Goal: Transaction & Acquisition: Purchase product/service

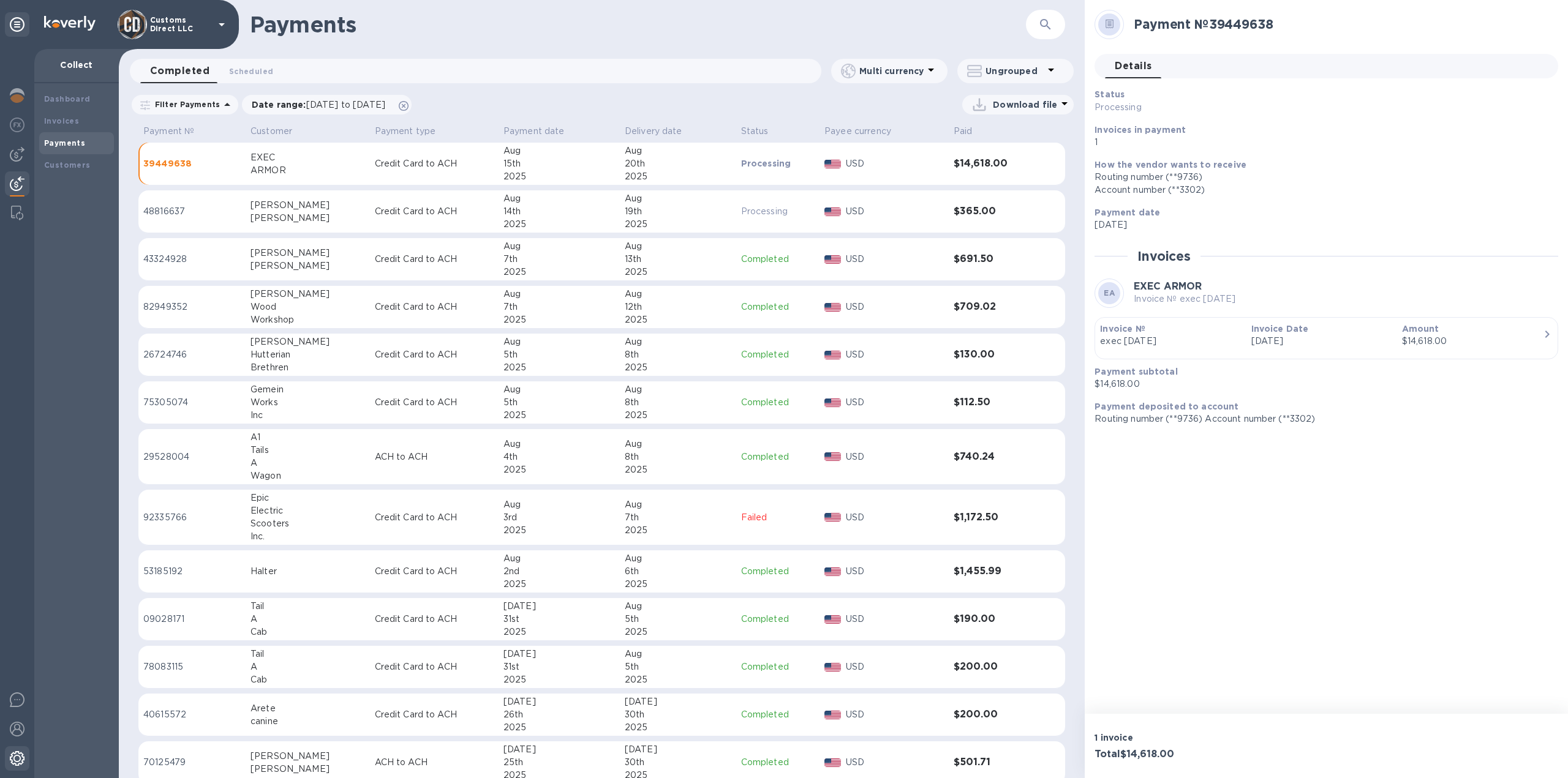
click at [16, 754] on img at bounding box center [17, 758] width 15 height 15
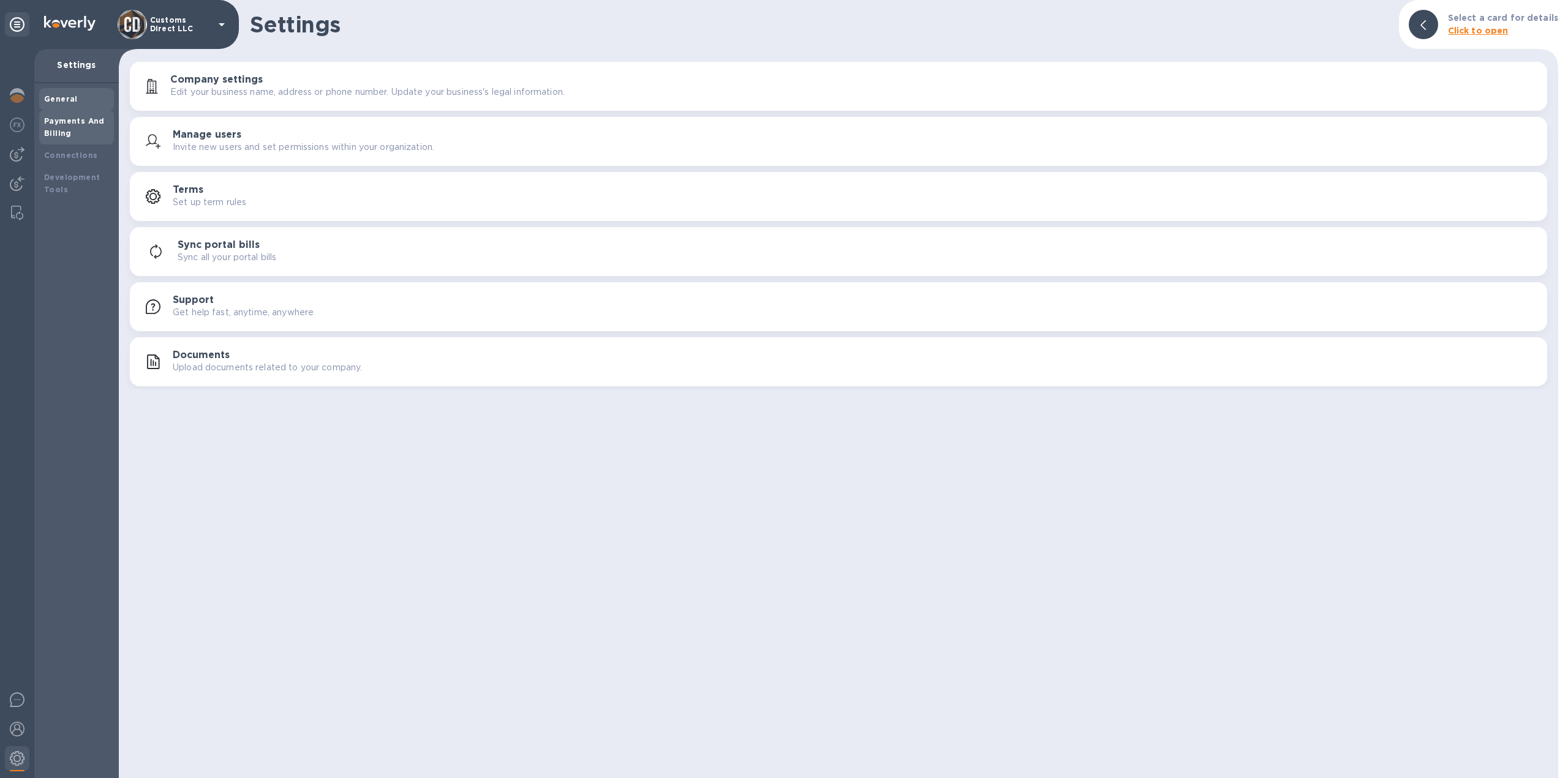
click at [78, 130] on div "Payments And Billing" at bounding box center [76, 127] width 65 height 24
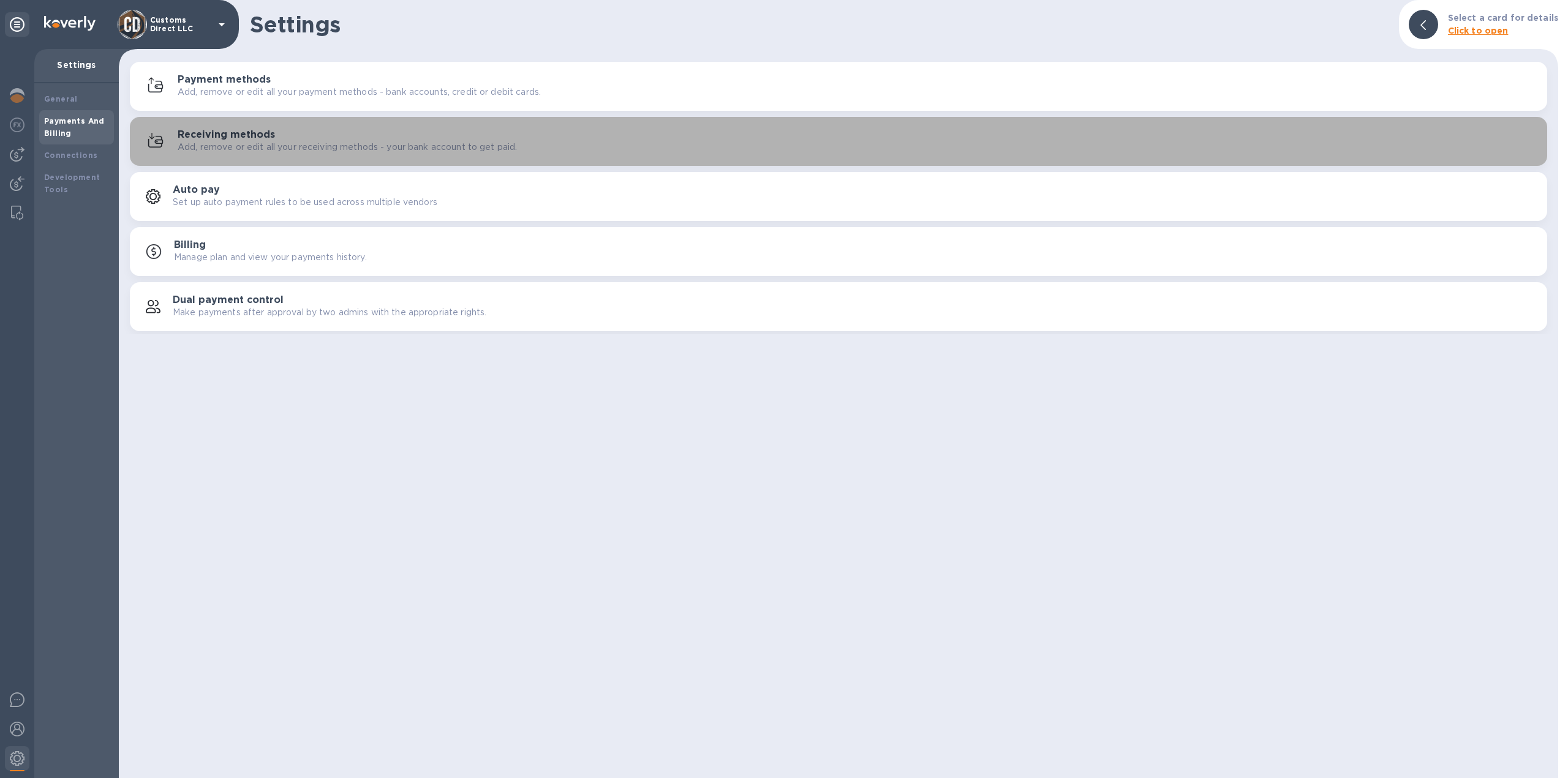
click at [344, 135] on div "Receiving methods Add, remove or edit all your receiving methods - your bank ac…" at bounding box center [857, 141] width 1359 height 24
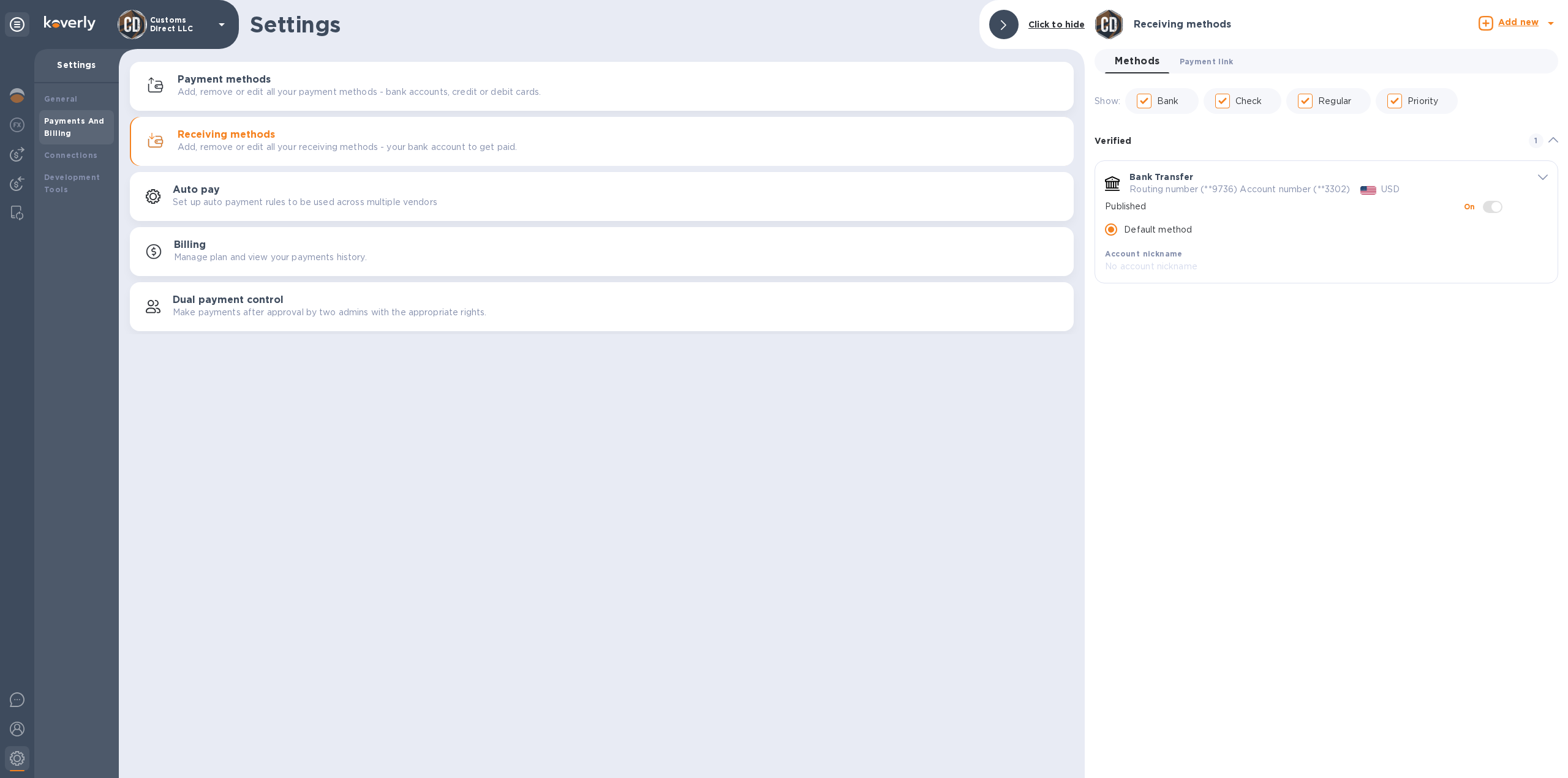
click at [1198, 61] on span "Payment link 0" at bounding box center [1206, 61] width 54 height 13
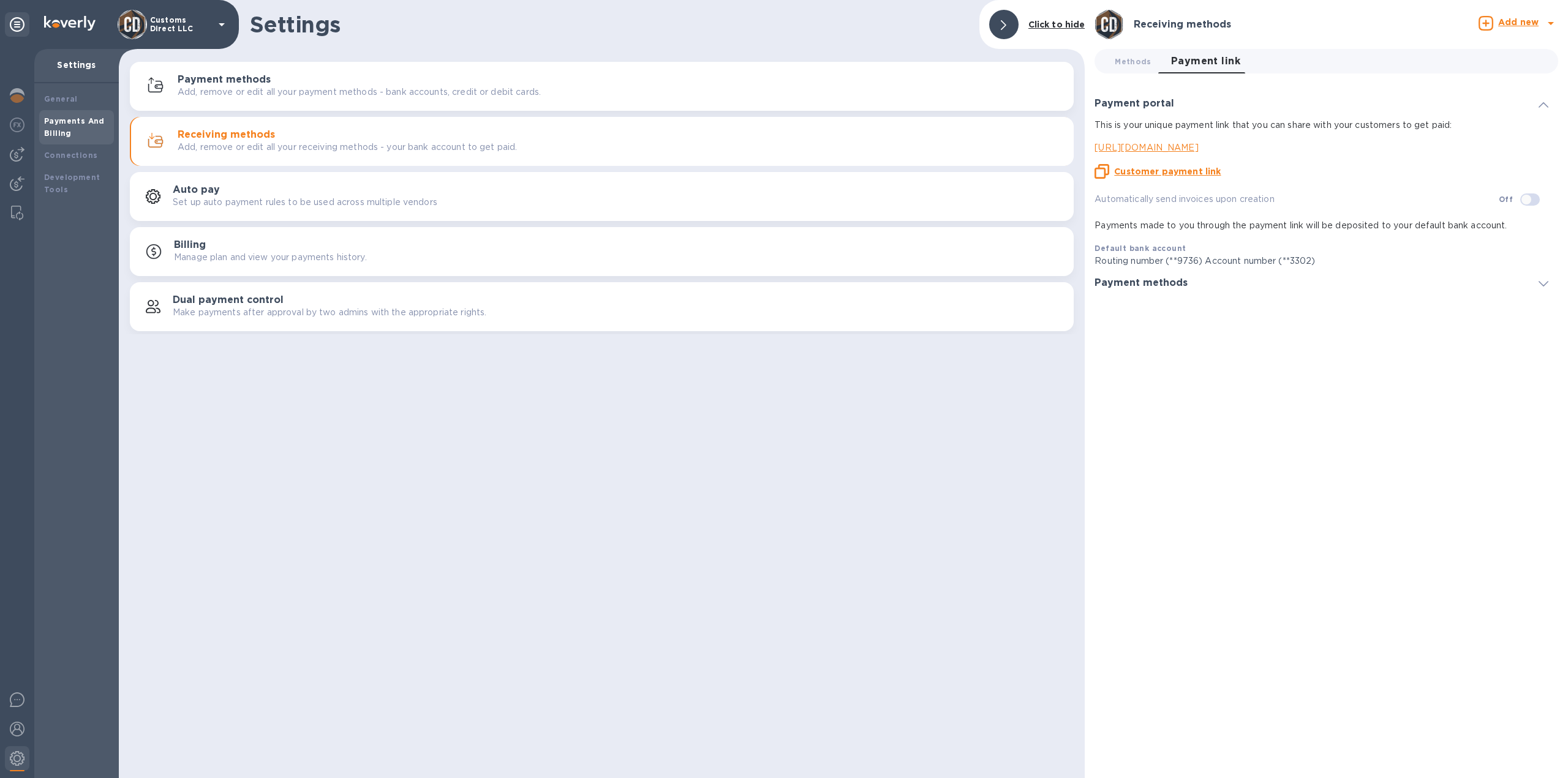
click at [1168, 173] on u "Customer payment link" at bounding box center [1167, 171] width 107 height 10
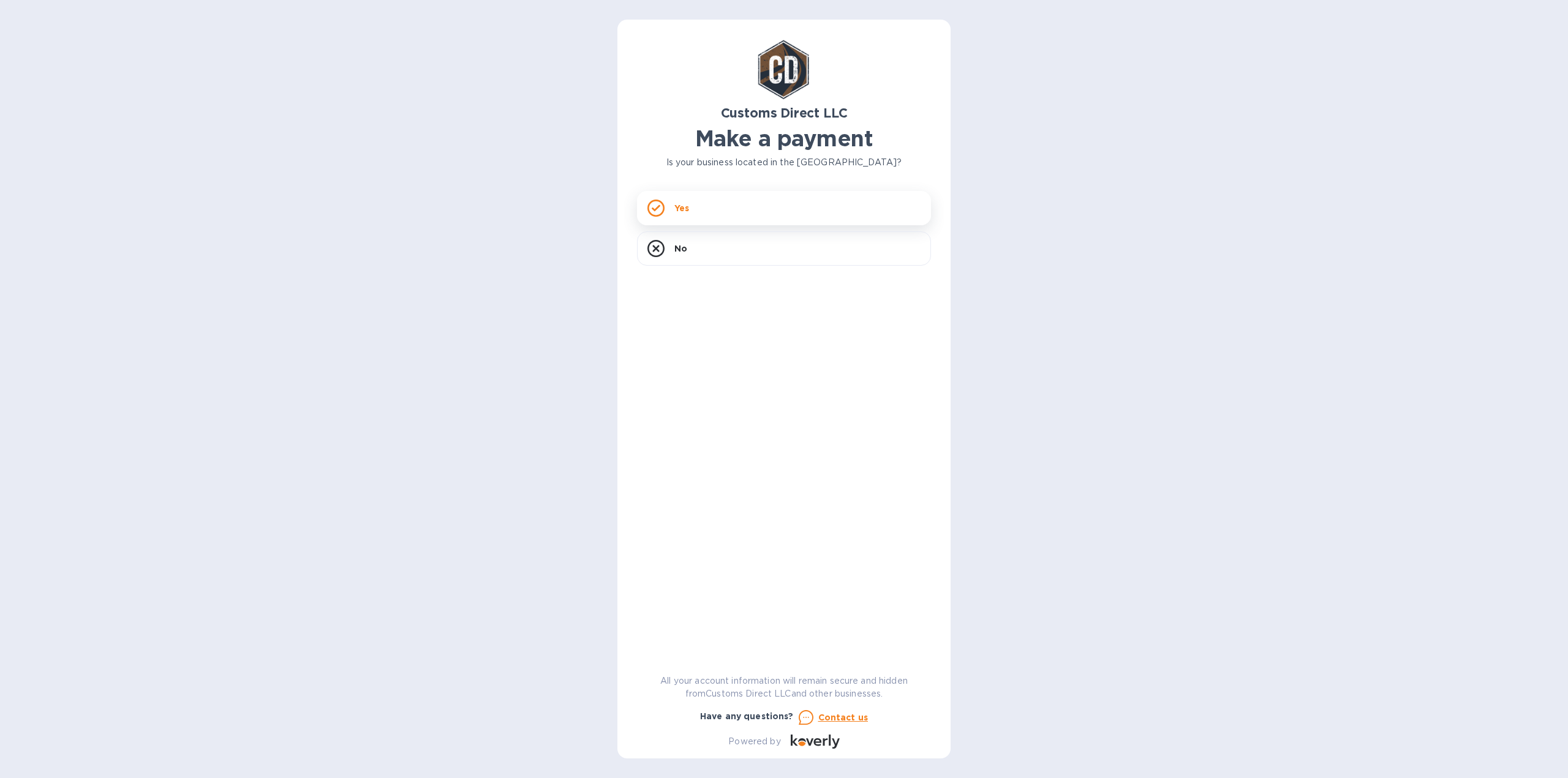
click at [698, 215] on div "Yes" at bounding box center [783, 208] width 294 height 34
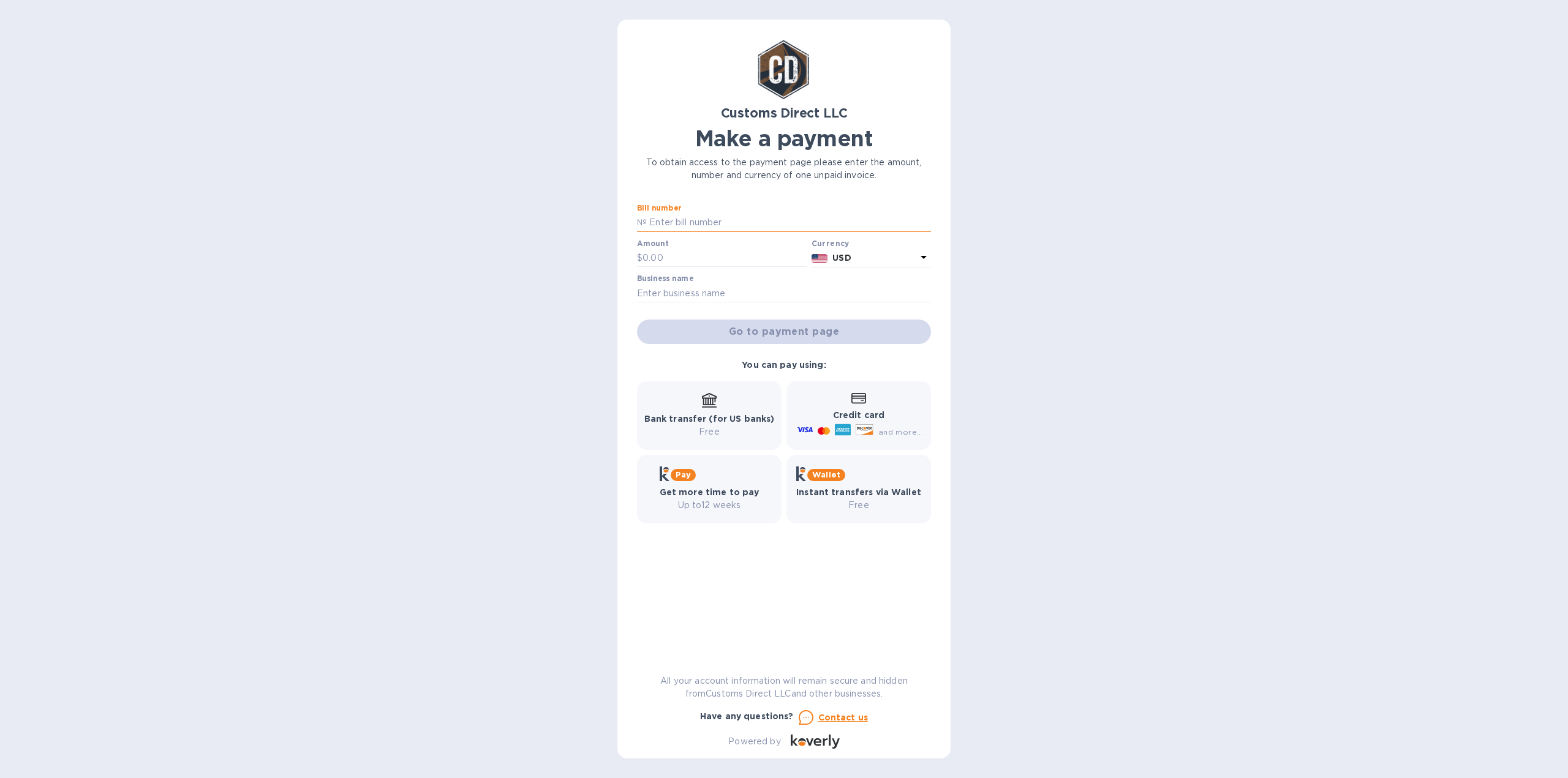
click at [700, 224] on input "text" at bounding box center [788, 222] width 284 height 18
type input "Jul statement"
click at [670, 261] on input "text" at bounding box center [724, 258] width 164 height 18
type input "1,082.71"
click at [658, 289] on input "text" at bounding box center [783, 293] width 294 height 18
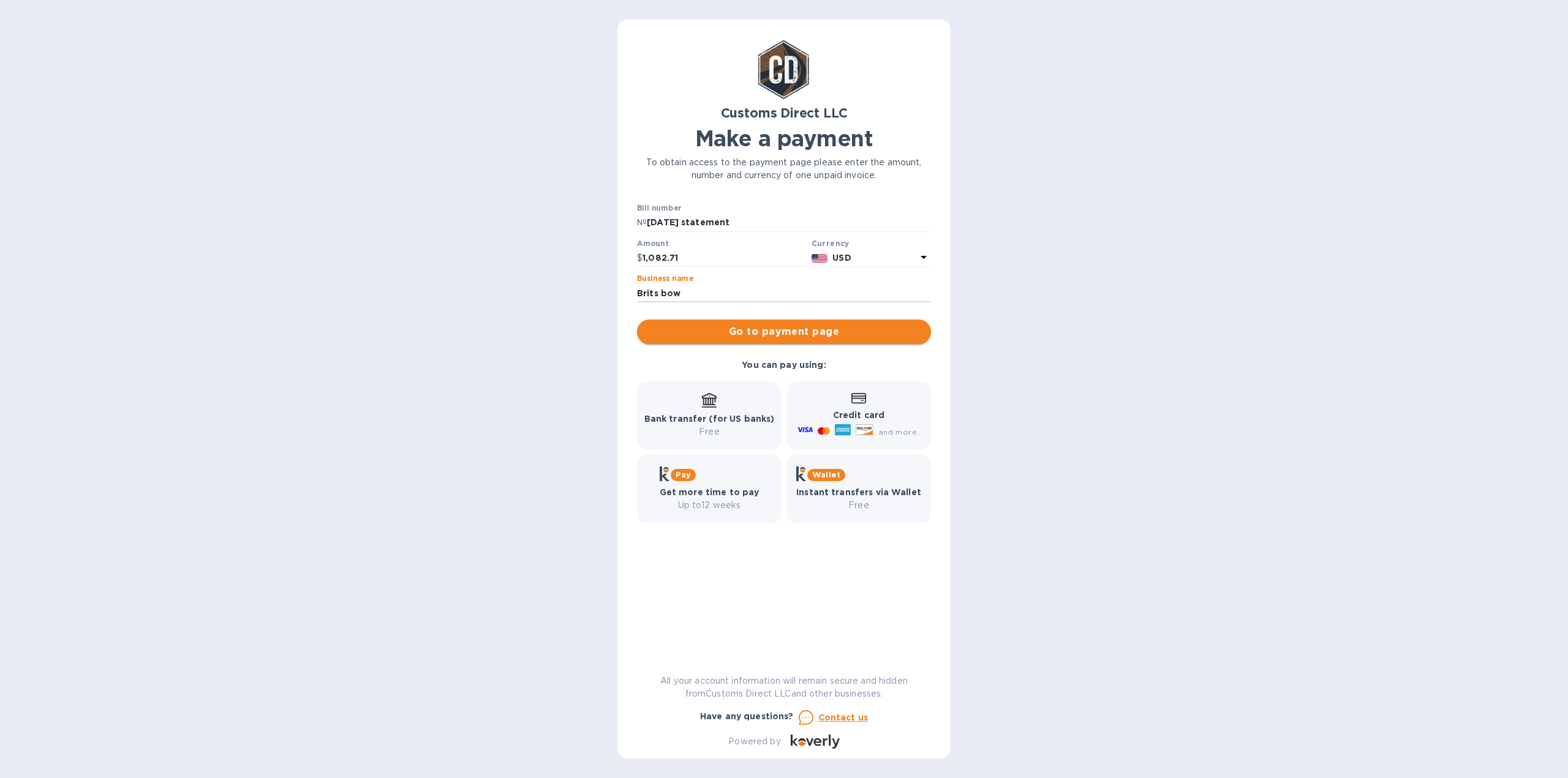
type input "Brits bow"
click at [746, 332] on span "Go to payment page" at bounding box center [783, 331] width 274 height 15
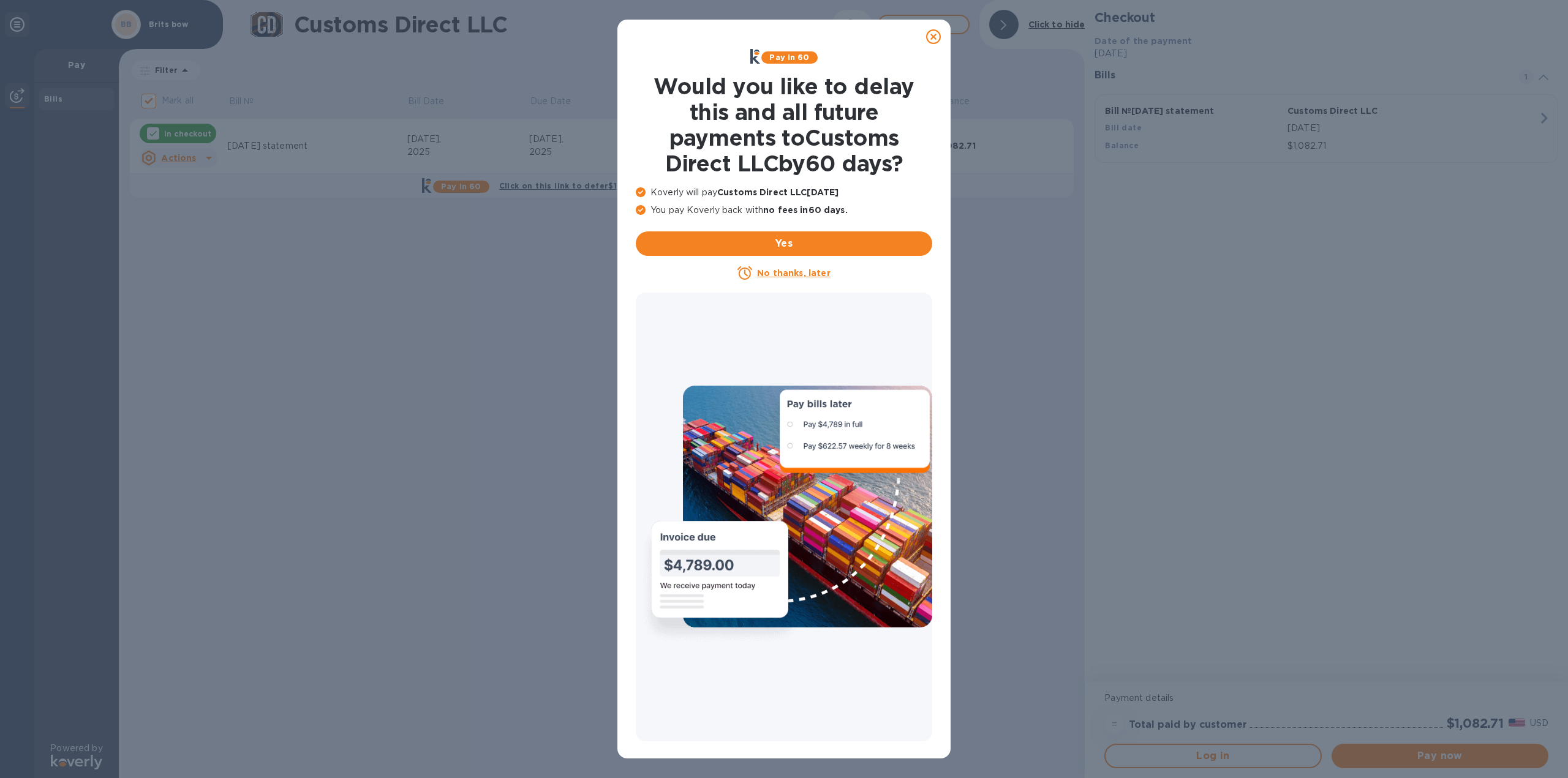
click at [932, 31] on icon at bounding box center [933, 36] width 15 height 15
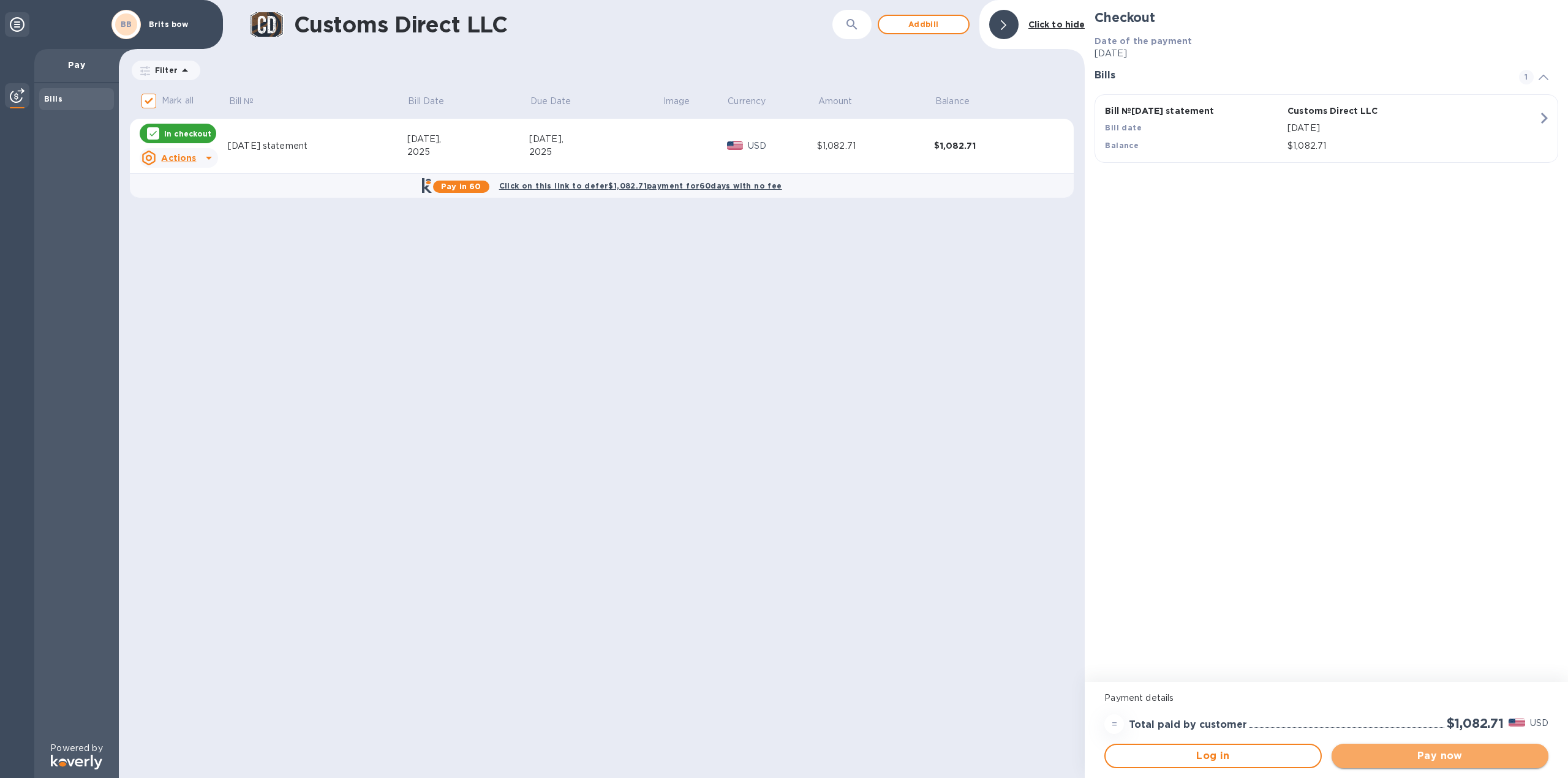
click at [1445, 756] on span "Pay now" at bounding box center [1440, 756] width 197 height 15
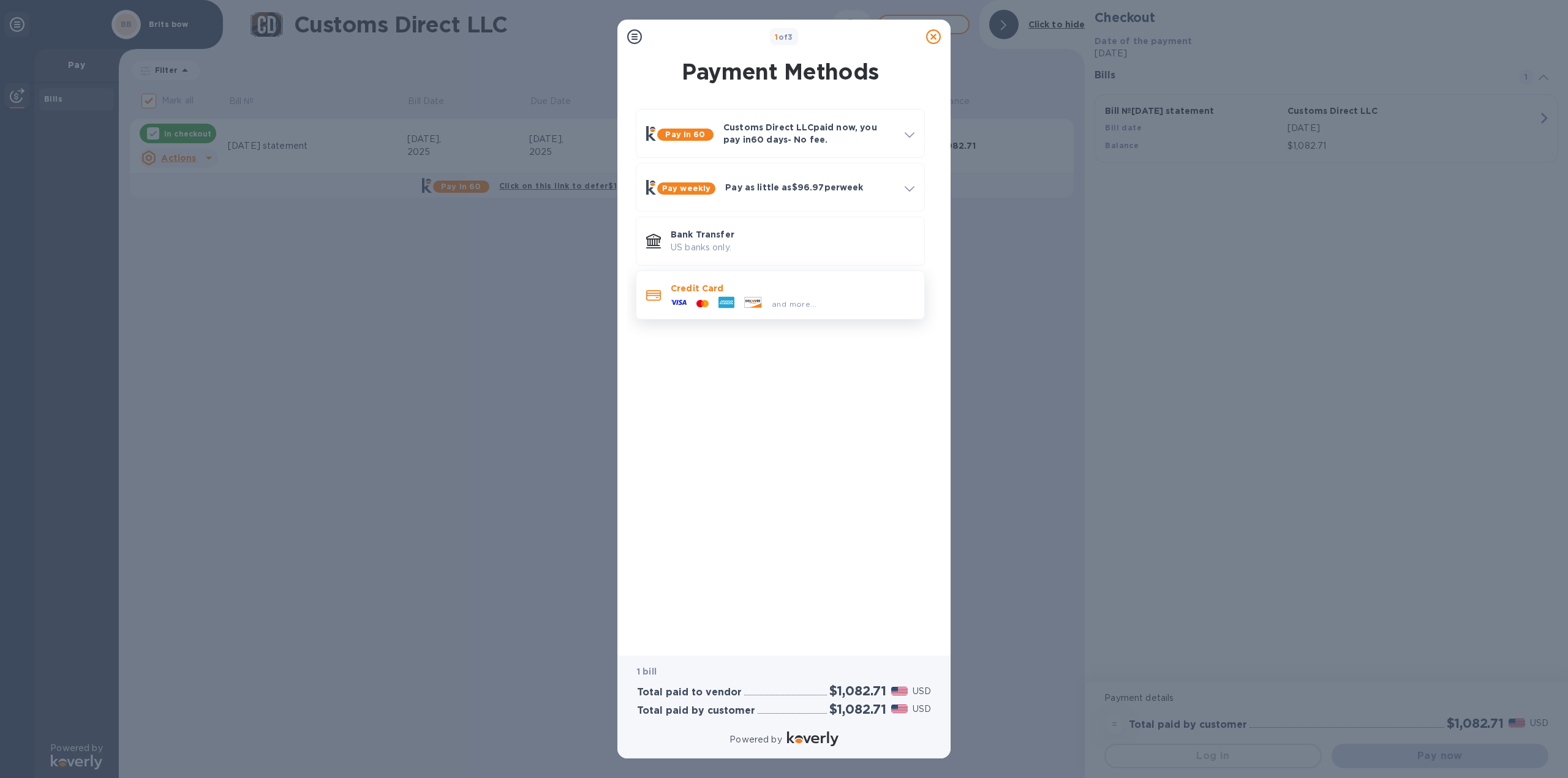
click at [755, 297] on icon at bounding box center [753, 303] width 17 height 11
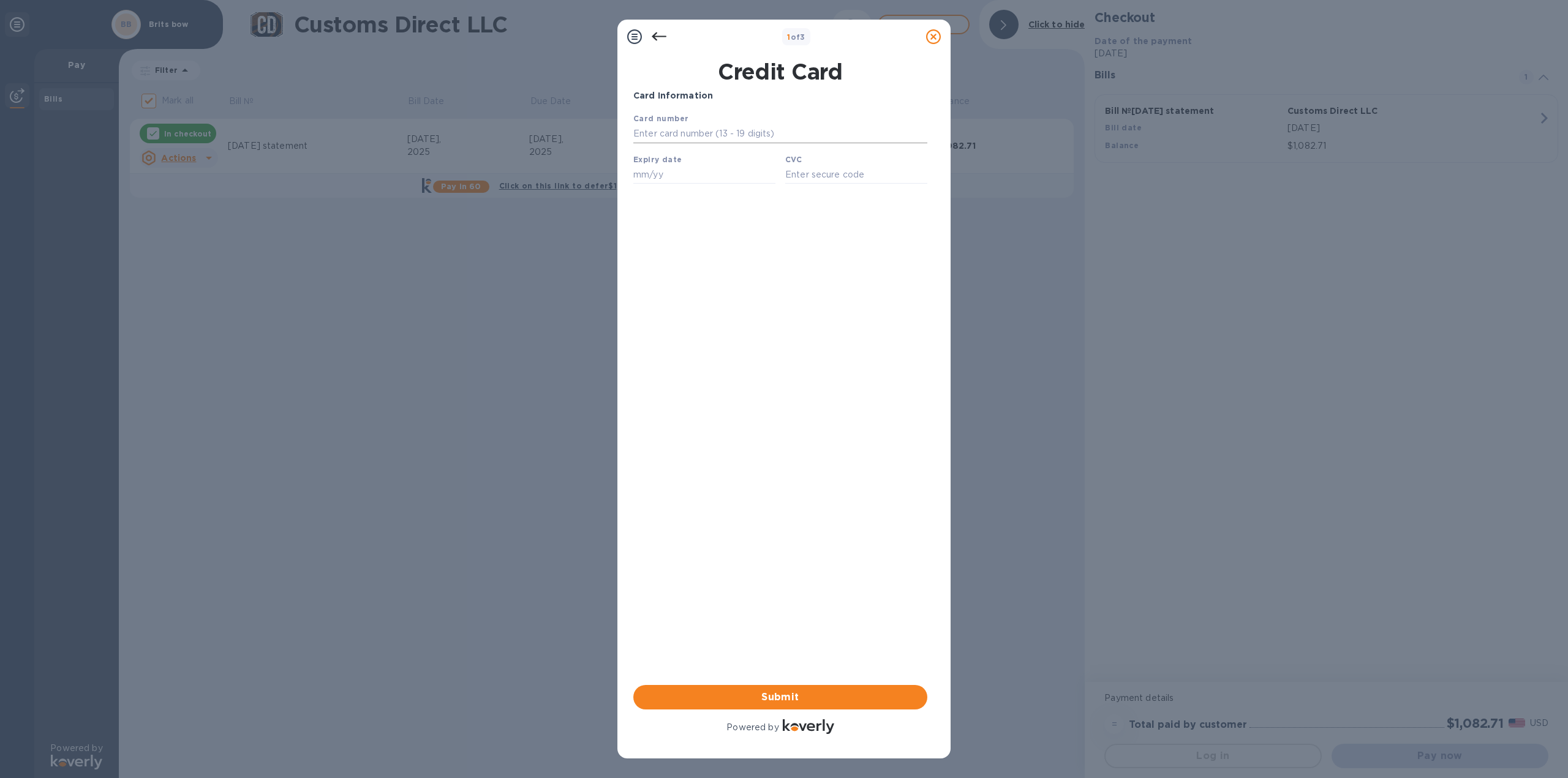
click at [680, 133] on input "text" at bounding box center [780, 134] width 294 height 18
click at [639, 135] on input "text" at bounding box center [780, 134] width 294 height 18
click at [658, 35] on icon at bounding box center [658, 36] width 15 height 15
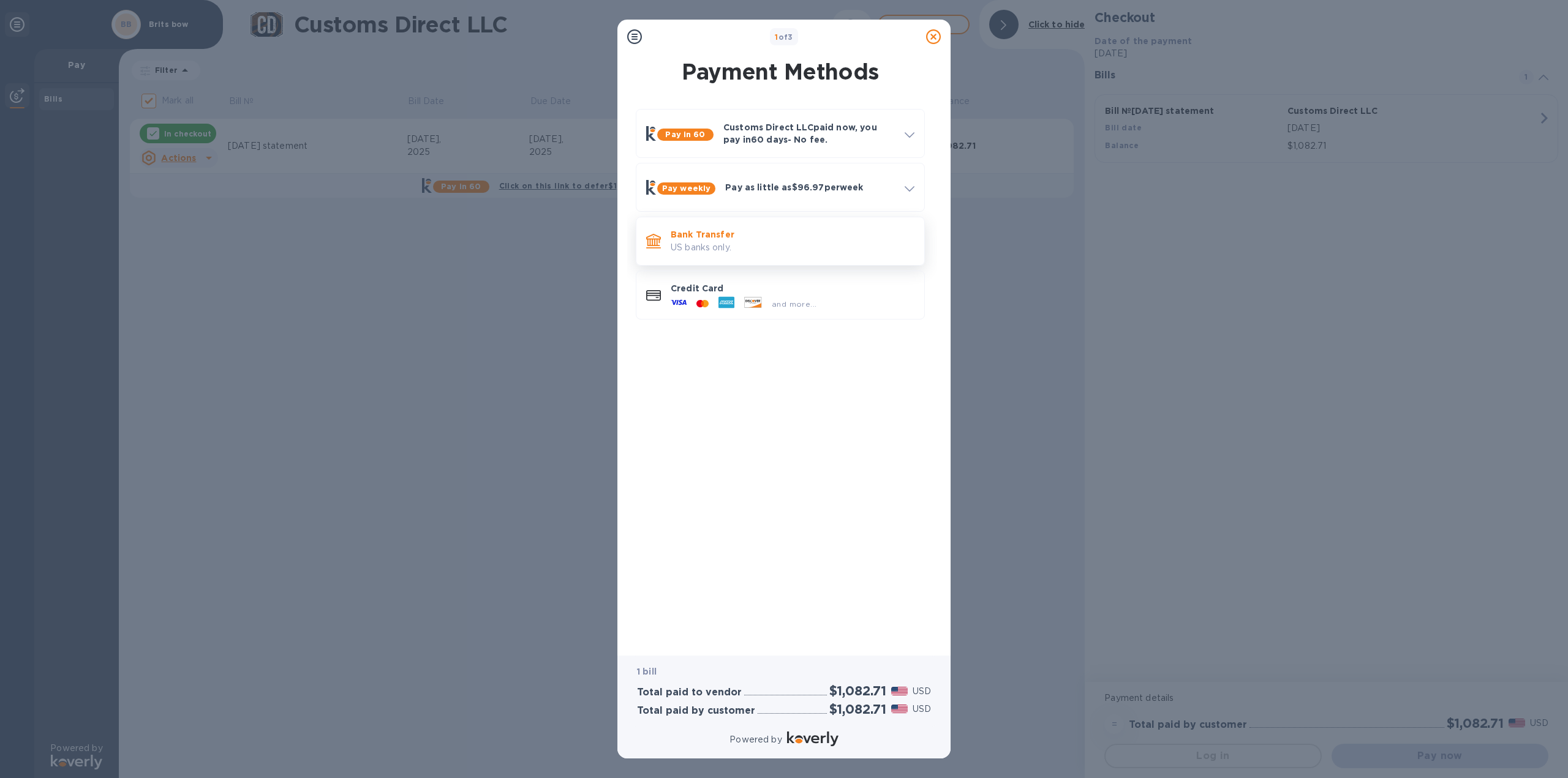
click at [702, 242] on p "US banks only." at bounding box center [792, 247] width 243 height 13
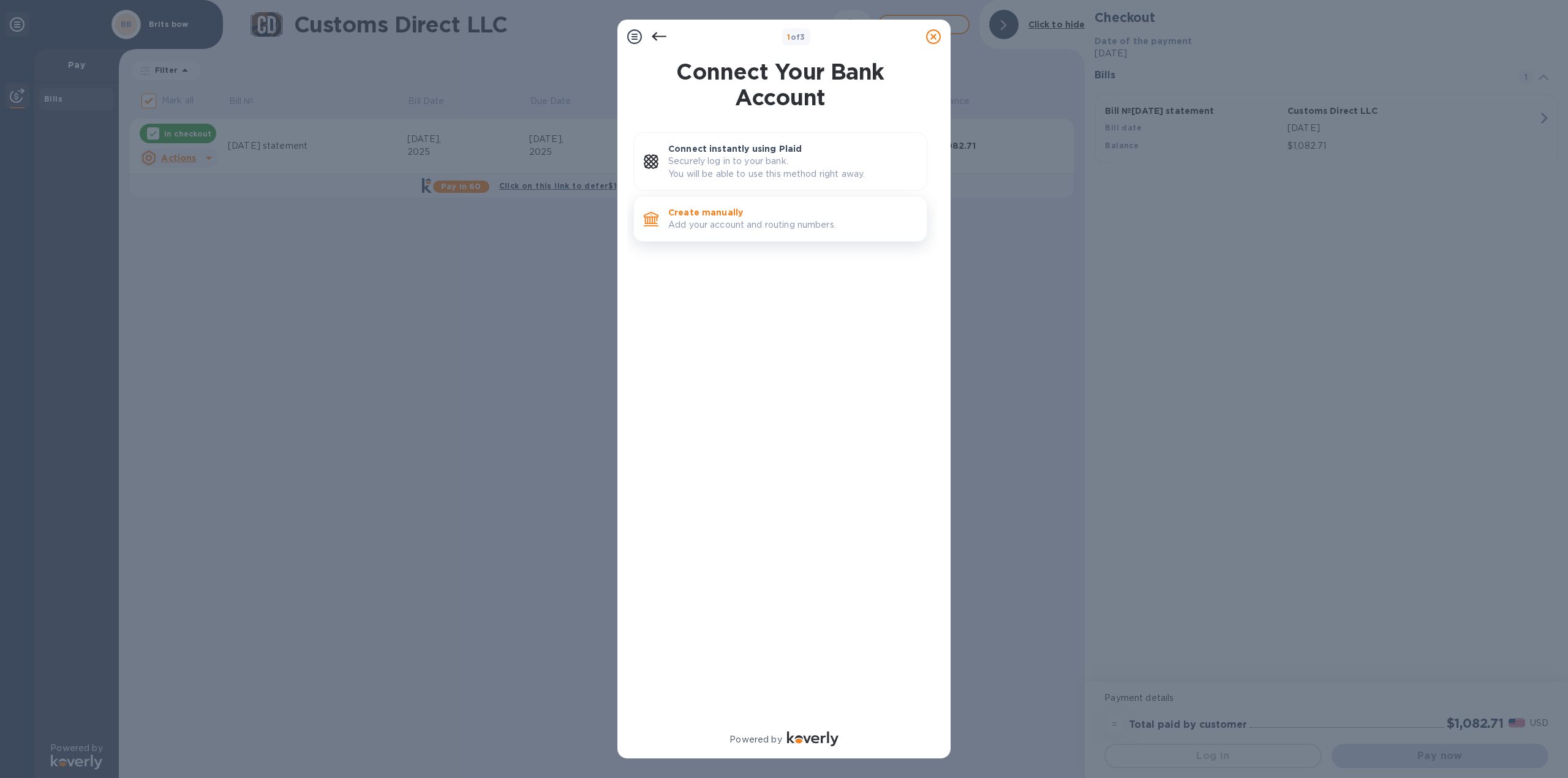
click at [711, 214] on p "Create manually" at bounding box center [792, 213] width 248 height 13
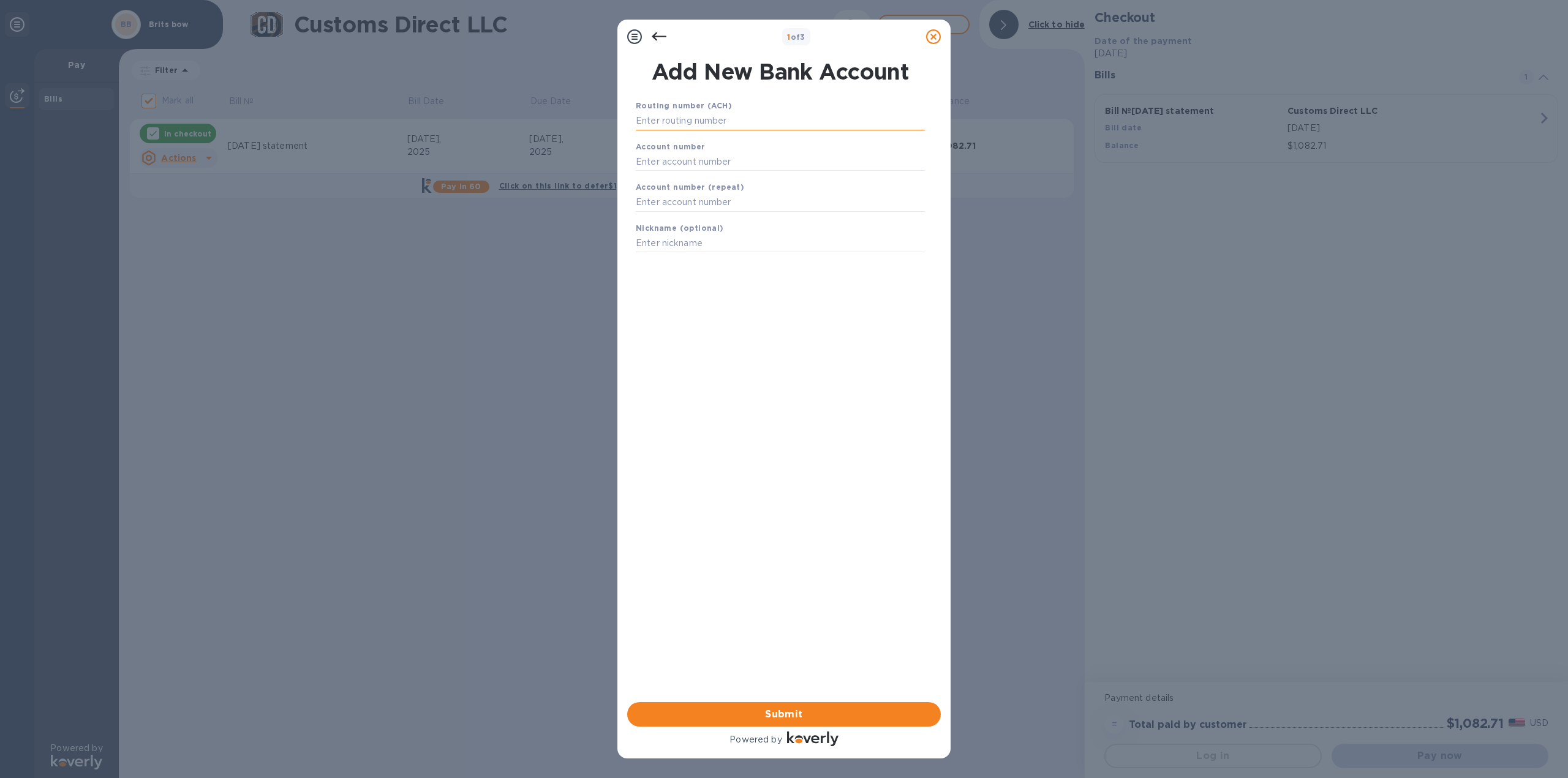
click at [672, 120] on input "text" at bounding box center [780, 121] width 289 height 18
type input "072000326"
type input "621104945"
type input "Brits bow wow"
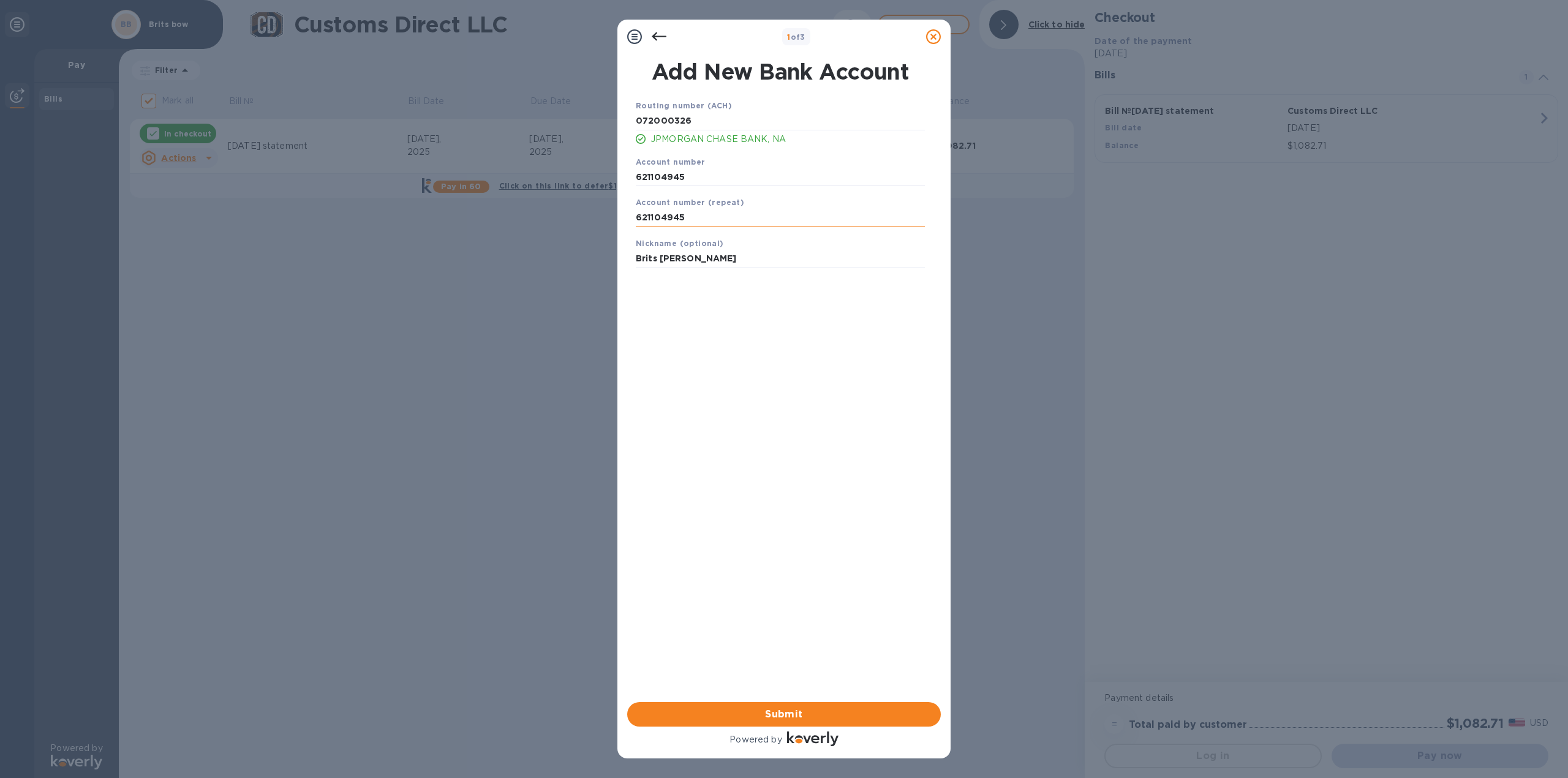
drag, startPoint x: 655, startPoint y: 215, endPoint x: 693, endPoint y: 215, distance: 38.0
click at [693, 215] on input "621104945" at bounding box center [780, 218] width 289 height 18
click at [769, 712] on span "Submit" at bounding box center [783, 714] width 294 height 15
click at [761, 710] on span "Submit" at bounding box center [783, 714] width 294 height 15
